Goal: Find specific page/section

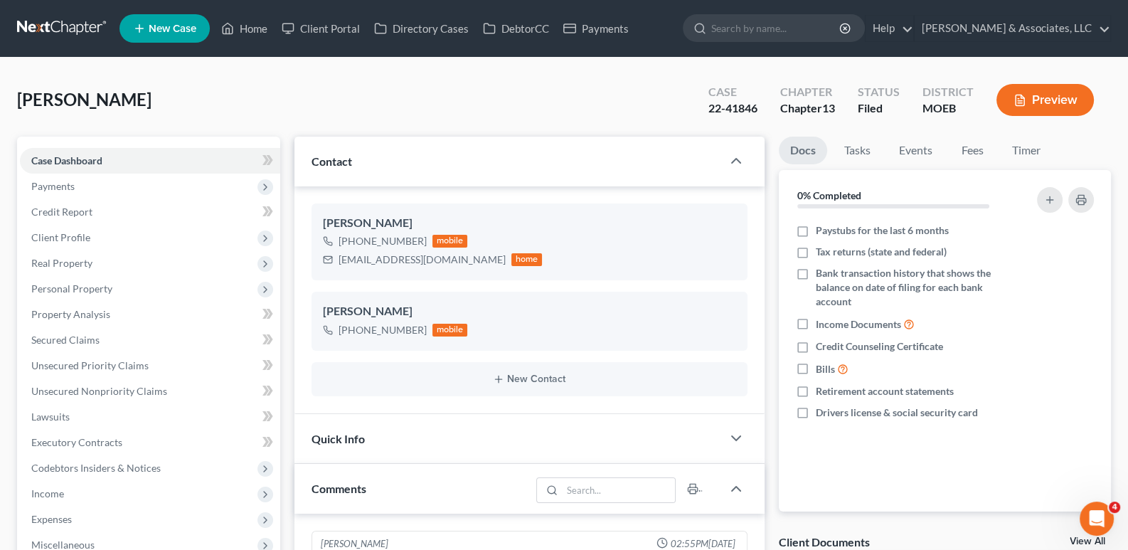
scroll to position [527, 0]
click at [247, 23] on link "Home" at bounding box center [244, 29] width 60 height 26
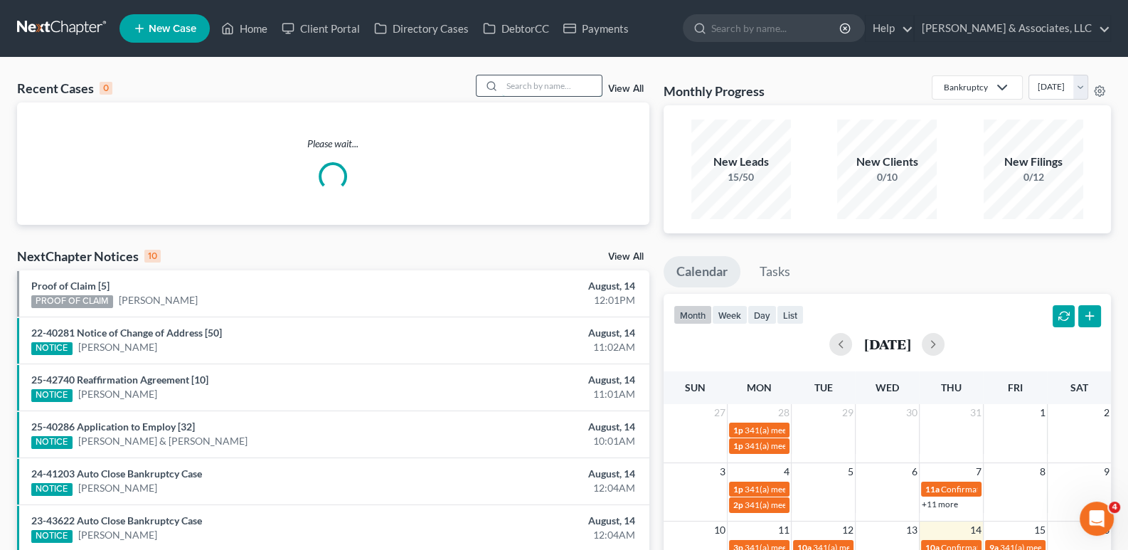
click at [535, 88] on input "search" at bounding box center [552, 85] width 100 height 21
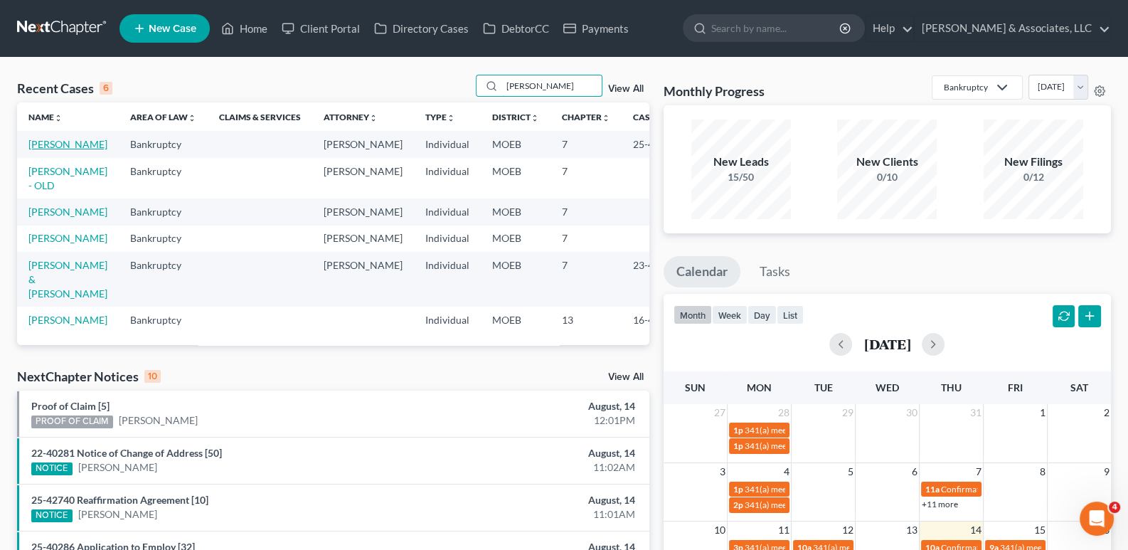
type input "[PERSON_NAME]"
click at [38, 150] on link "[PERSON_NAME]" at bounding box center [67, 144] width 79 height 12
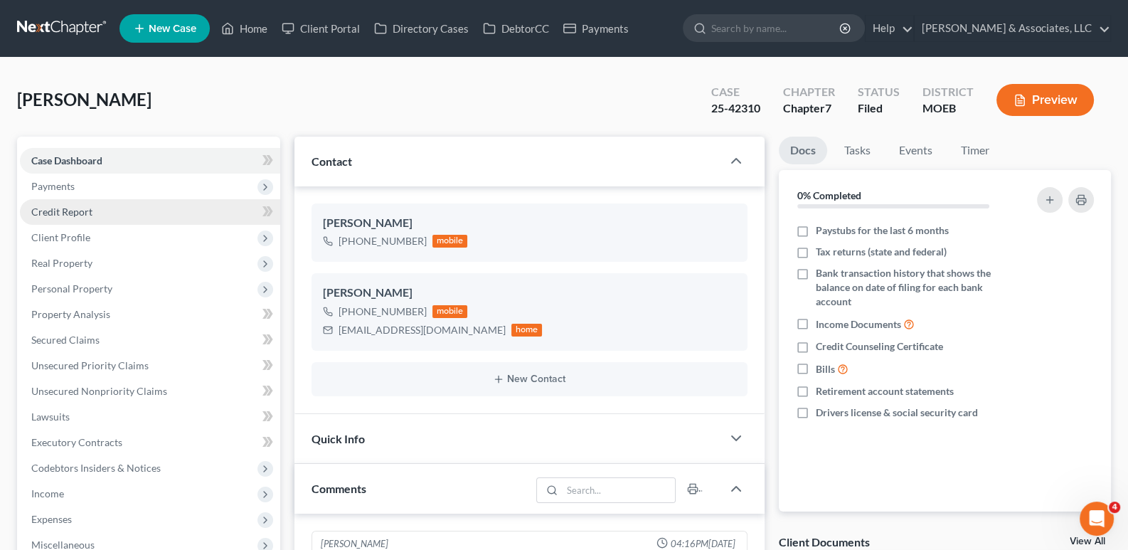
scroll to position [780, 0]
click at [65, 213] on span "Credit Report" at bounding box center [61, 211] width 61 height 12
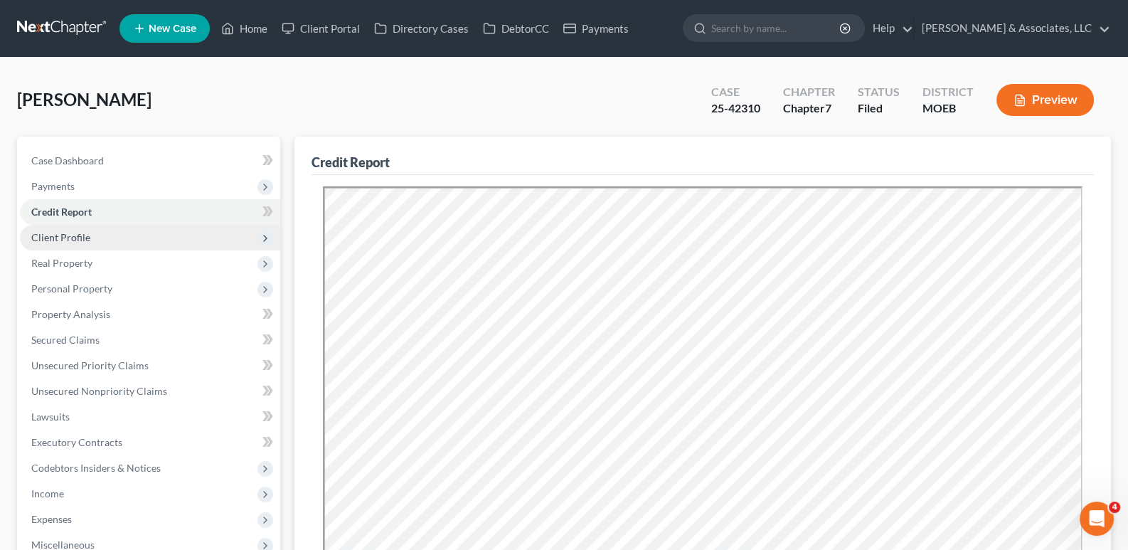
click at [52, 237] on span "Client Profile" at bounding box center [60, 237] width 59 height 12
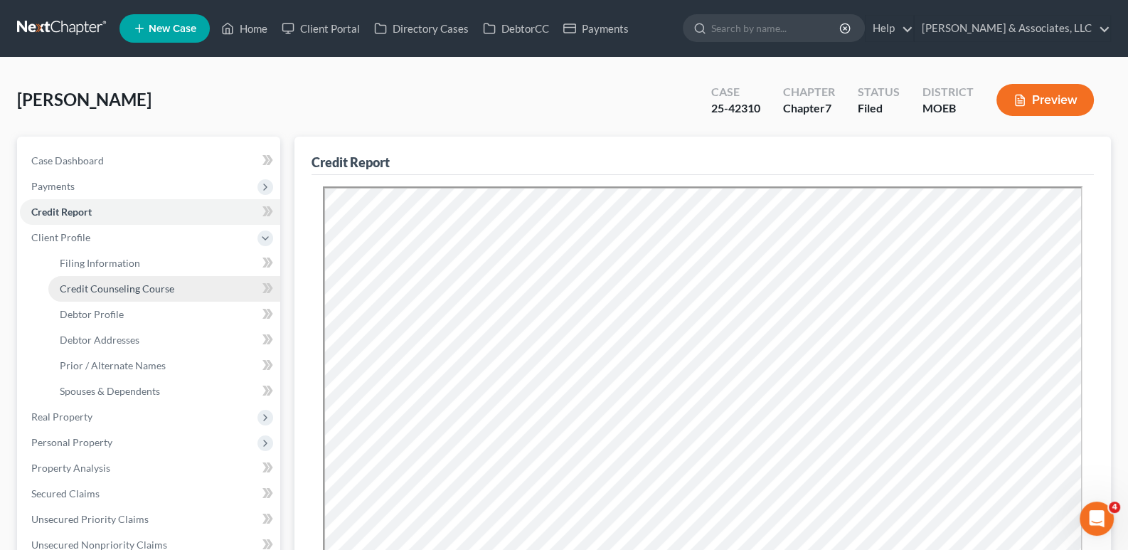
click at [80, 284] on span "Credit Counseling Course" at bounding box center [117, 288] width 114 height 12
